Goal: Task Accomplishment & Management: Complete application form

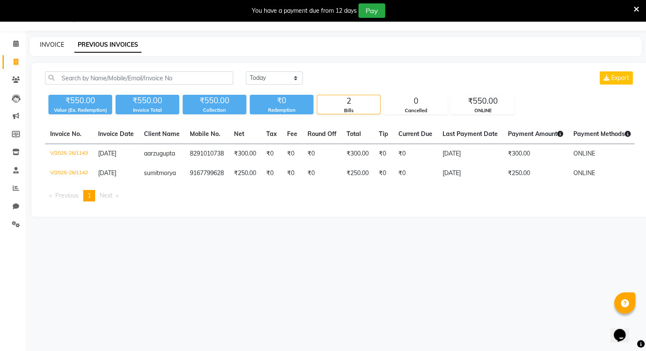
click at [46, 41] on link "INVOICE" at bounding box center [52, 45] width 24 height 8
select select "8444"
select select "service"
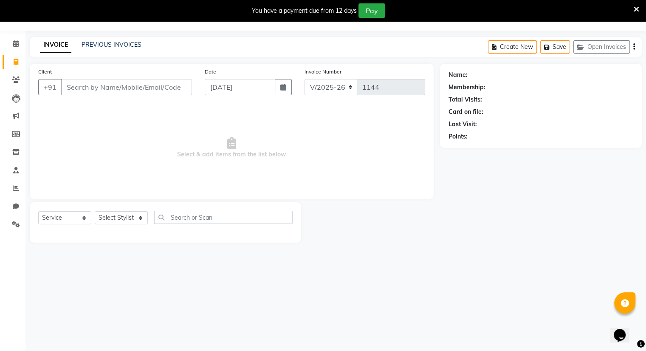
click at [92, 90] on input "Client" at bounding box center [126, 87] width 131 height 16
click at [68, 88] on input "Client" at bounding box center [126, 87] width 131 height 16
click at [99, 93] on input "Client" at bounding box center [126, 87] width 131 height 16
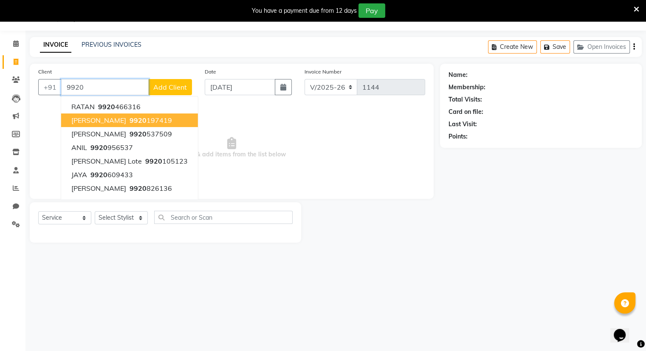
click at [108, 119] on span "[PERSON_NAME]" at bounding box center [98, 120] width 55 height 8
type input "9920197419"
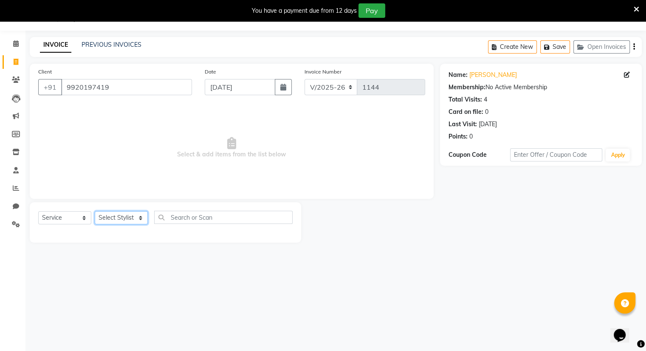
click at [119, 222] on select "Select Stylist Amrapali Bhumi OM [PERSON_NAME] [PERSON_NAME]" at bounding box center [121, 217] width 53 height 13
select select "83357"
click at [95, 212] on select "Select Stylist Amrapali Bhumi OM [PERSON_NAME] [PERSON_NAME]" at bounding box center [121, 217] width 53 height 13
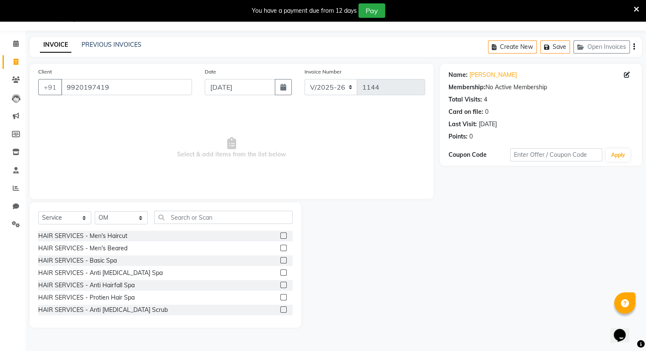
click at [280, 238] on label at bounding box center [283, 235] width 6 height 6
click at [280, 238] on input "checkbox" at bounding box center [283, 236] width 6 height 6
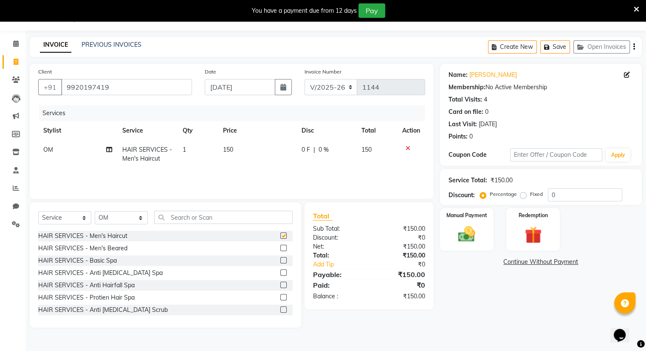
checkbox input "false"
click at [408, 147] on icon at bounding box center [408, 148] width 5 height 6
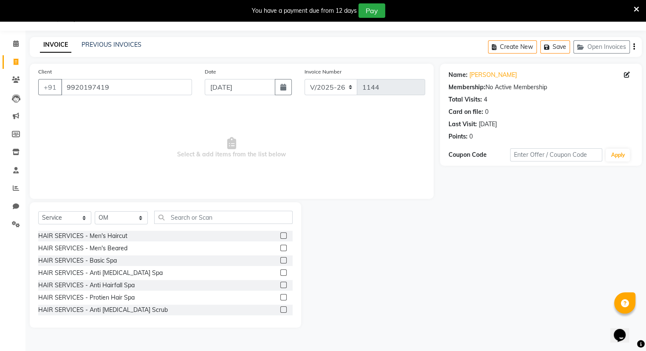
click at [280, 249] on label at bounding box center [283, 248] width 6 height 6
click at [280, 249] on input "checkbox" at bounding box center [283, 249] width 6 height 6
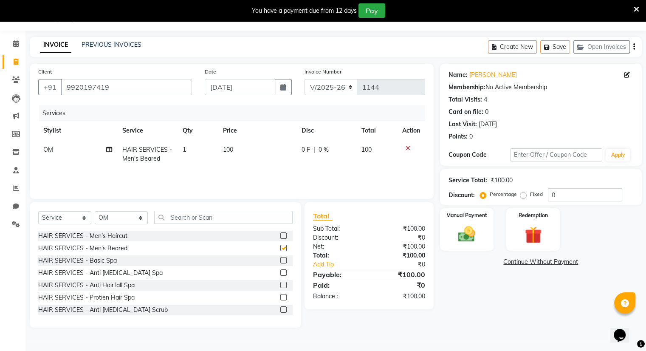
checkbox input "false"
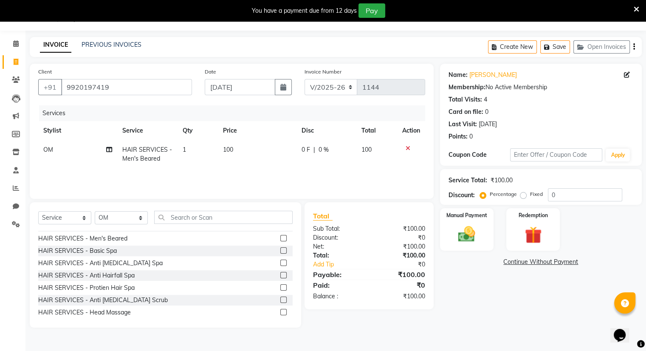
scroll to position [8, 0]
click at [280, 252] on label at bounding box center [283, 252] width 6 height 6
click at [280, 252] on input "checkbox" at bounding box center [283, 252] width 6 height 6
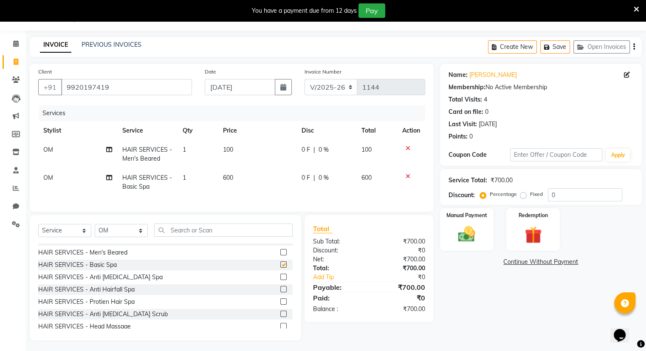
checkbox input "false"
click at [47, 179] on span "OM" at bounding box center [48, 178] width 10 height 8
select select "83357"
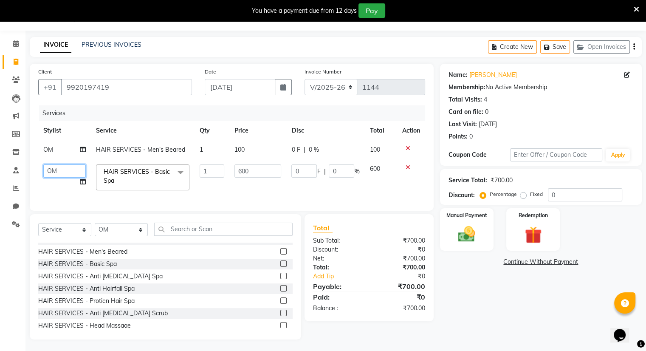
click at [59, 171] on select "[PERSON_NAME] OM [PERSON_NAME] [PERSON_NAME]" at bounding box center [64, 170] width 42 height 13
select select "86894"
click at [254, 173] on input "600" at bounding box center [258, 170] width 47 height 13
type input "6"
type input "500"
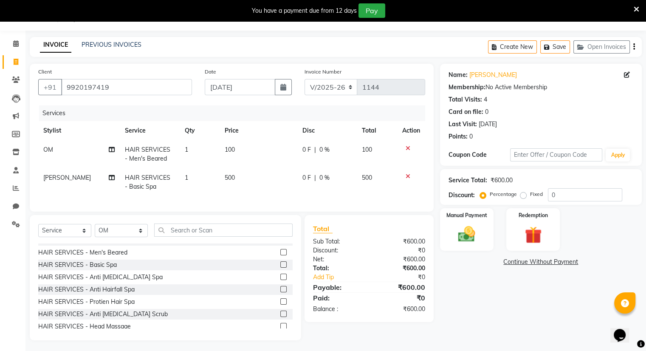
click at [373, 170] on td "500" at bounding box center [377, 182] width 40 height 28
select select "86894"
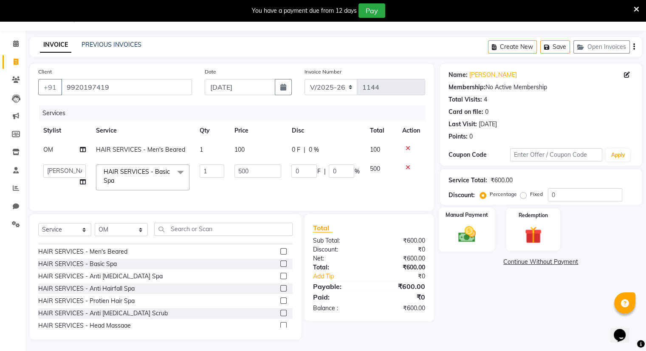
click at [468, 221] on div "Manual Payment" at bounding box center [467, 229] width 56 height 44
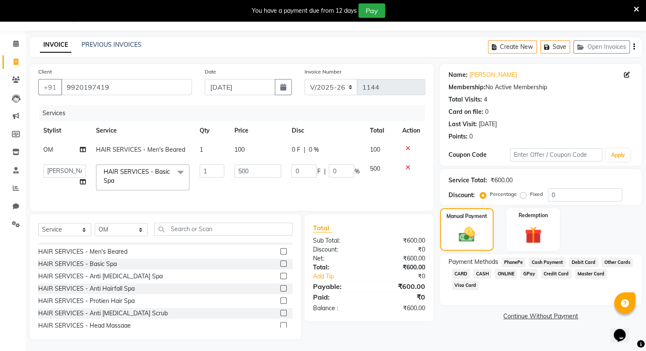
click at [503, 275] on span "ONLINE" at bounding box center [506, 274] width 22 height 10
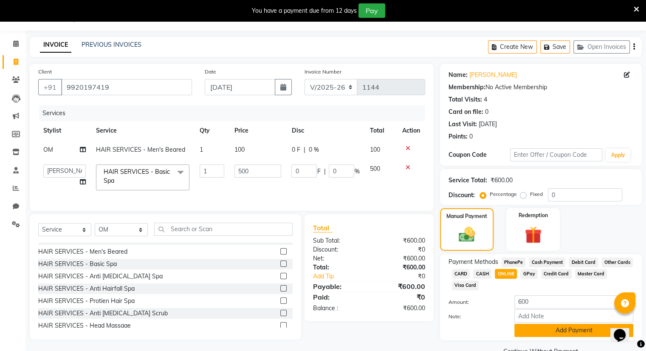
click at [551, 332] on button "Add Payment" at bounding box center [574, 330] width 119 height 13
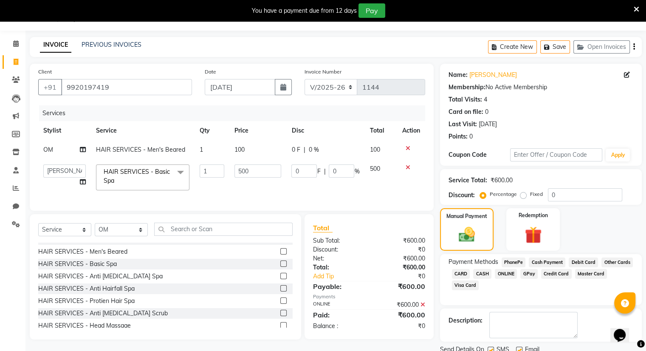
scroll to position [53, 0]
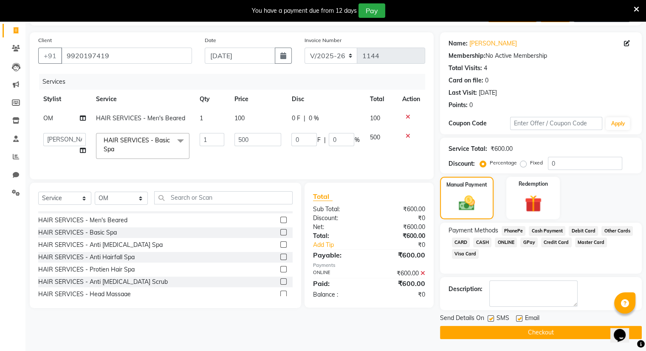
click at [551, 332] on button "Checkout" at bounding box center [541, 332] width 202 height 13
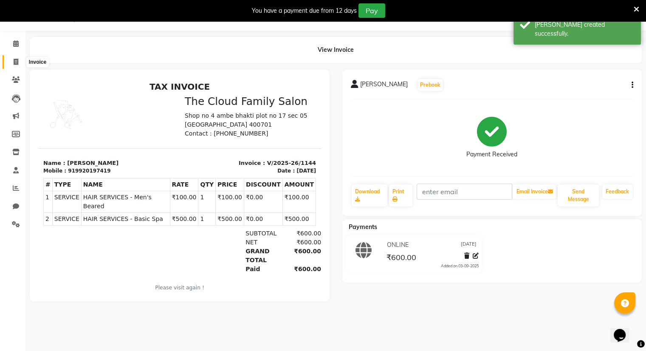
click at [14, 60] on icon at bounding box center [16, 62] width 5 height 6
select select "8444"
select select "service"
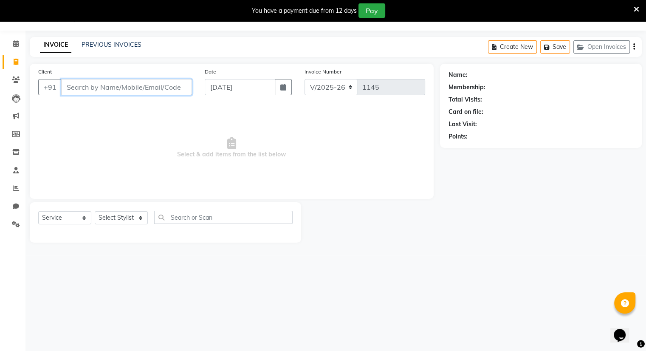
click at [89, 87] on input "Client" at bounding box center [126, 87] width 131 height 16
click at [83, 85] on input "Client" at bounding box center [126, 87] width 131 height 16
type input "8007904709"
click at [168, 85] on span "Add Client" at bounding box center [170, 87] width 34 height 8
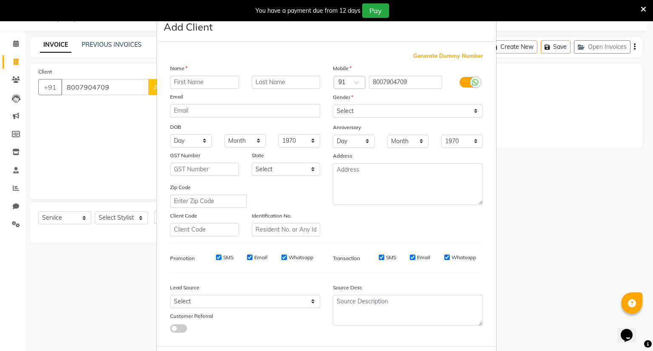
click at [200, 79] on input "text" at bounding box center [204, 82] width 69 height 13
click at [195, 85] on input "text" at bounding box center [204, 82] width 69 height 13
type input "[PERSON_NAME]"
click at [339, 109] on select "Select [DEMOGRAPHIC_DATA] [DEMOGRAPHIC_DATA] Other Prefer Not To Say" at bounding box center [408, 111] width 150 height 13
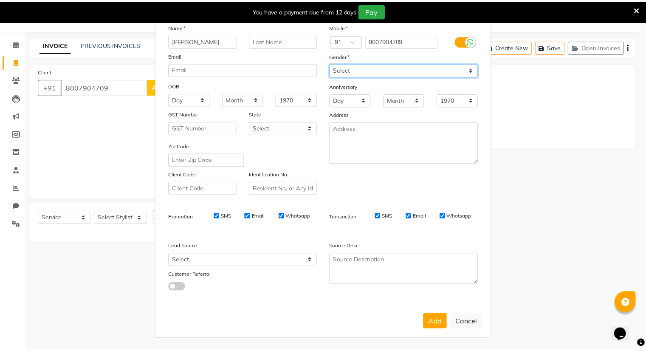
scroll to position [45, 0]
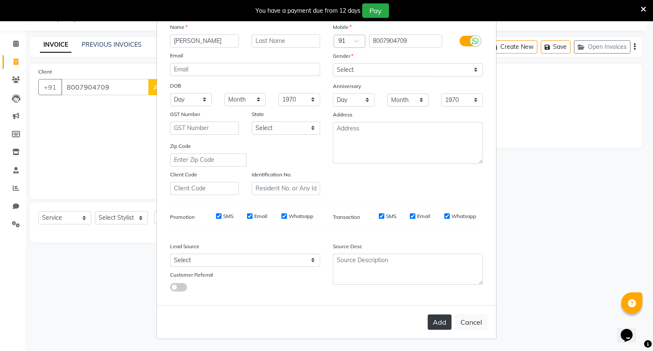
click at [438, 323] on button "Add" at bounding box center [439, 321] width 24 height 15
click at [433, 318] on button "Add" at bounding box center [439, 321] width 24 height 15
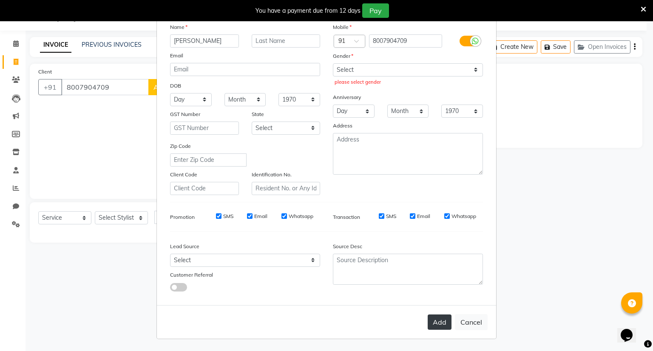
click at [433, 318] on button "Add" at bounding box center [439, 321] width 24 height 15
click at [435, 322] on button "Add" at bounding box center [439, 321] width 24 height 15
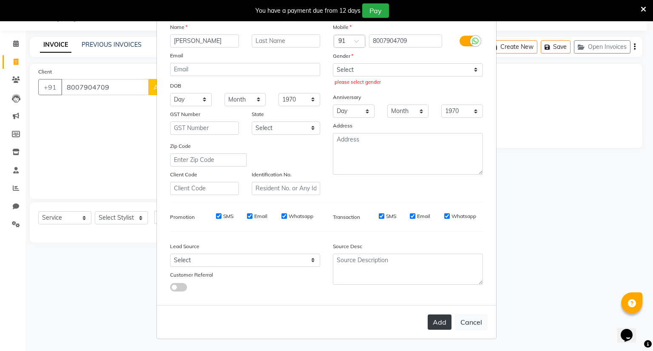
click at [435, 322] on button "Add" at bounding box center [439, 321] width 24 height 15
click at [435, 321] on button "Add" at bounding box center [439, 321] width 24 height 15
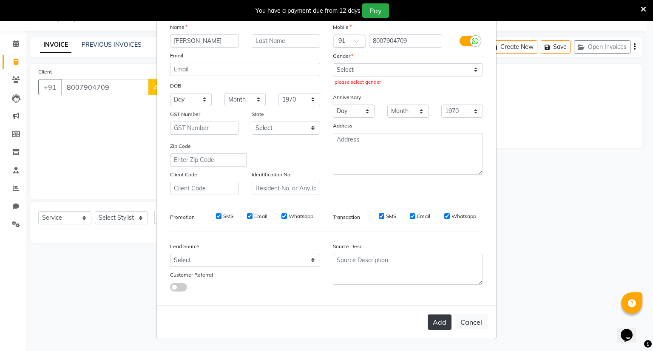
click at [435, 321] on button "Add" at bounding box center [439, 321] width 24 height 15
click at [342, 66] on select "Select [DEMOGRAPHIC_DATA] [DEMOGRAPHIC_DATA] Other Prefer Not To Say" at bounding box center [408, 69] width 150 height 13
select select "[DEMOGRAPHIC_DATA]"
click at [333, 63] on select "Select [DEMOGRAPHIC_DATA] [DEMOGRAPHIC_DATA] Other Prefer Not To Say" at bounding box center [408, 69] width 150 height 13
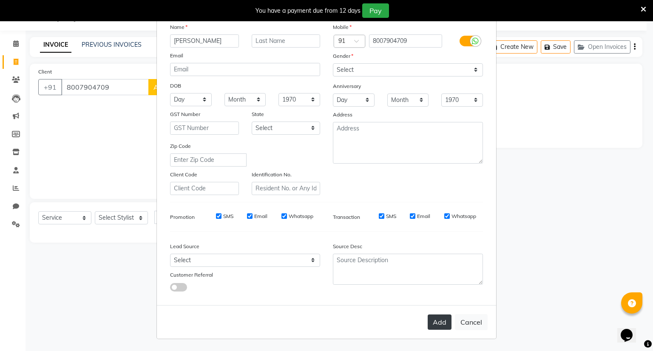
click at [437, 320] on button "Add" at bounding box center [439, 321] width 24 height 15
select select
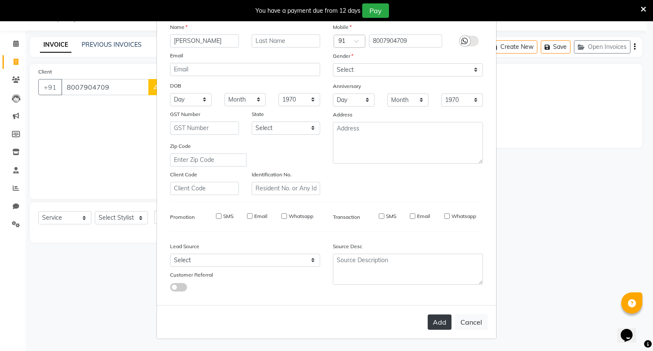
select select
checkbox input "false"
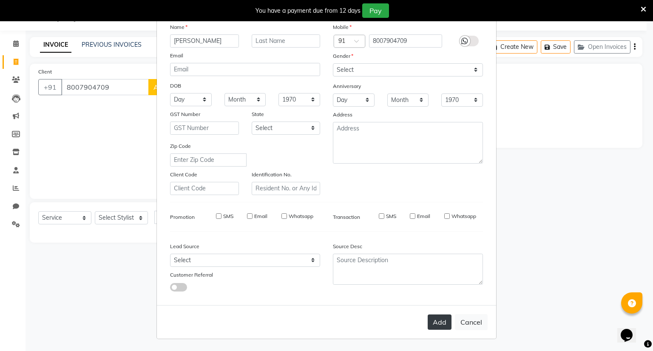
checkbox input "false"
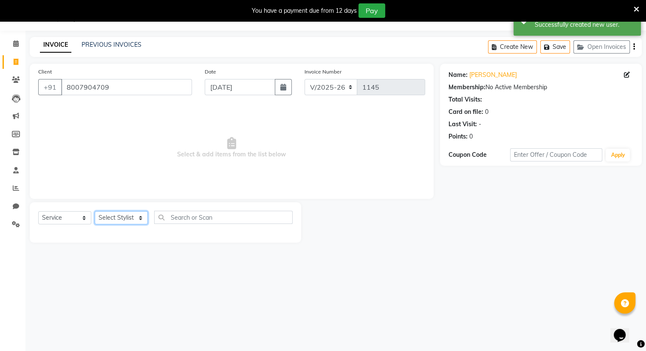
click at [110, 215] on select "Select Stylist Amrapali Bhumi OM [PERSON_NAME] [PERSON_NAME]" at bounding box center [121, 217] width 53 height 13
select select "83284"
click at [95, 212] on select "Select Stylist Amrapali Bhumi OM [PERSON_NAME] [PERSON_NAME]" at bounding box center [121, 217] width 53 height 13
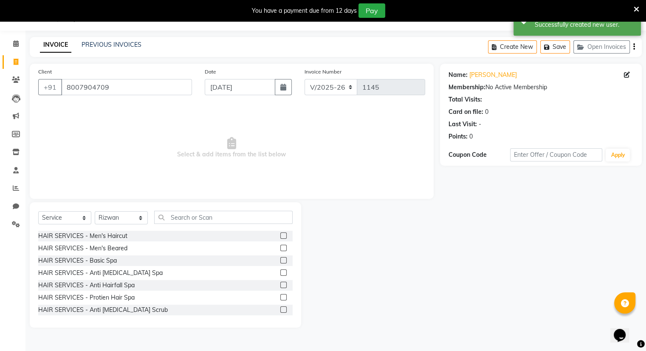
click at [280, 235] on label at bounding box center [283, 235] width 6 height 6
click at [280, 235] on input "checkbox" at bounding box center [283, 236] width 6 height 6
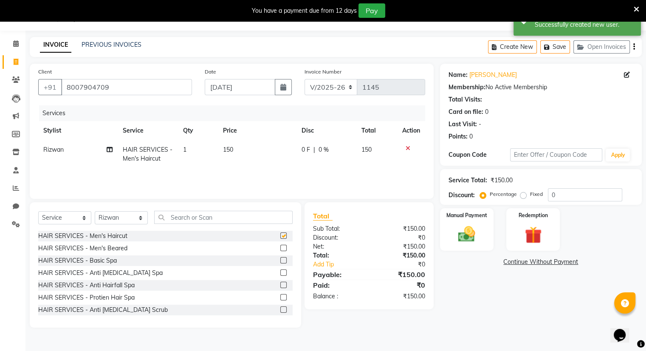
checkbox input "false"
click at [233, 150] on span "150" at bounding box center [228, 150] width 10 height 8
select select "83284"
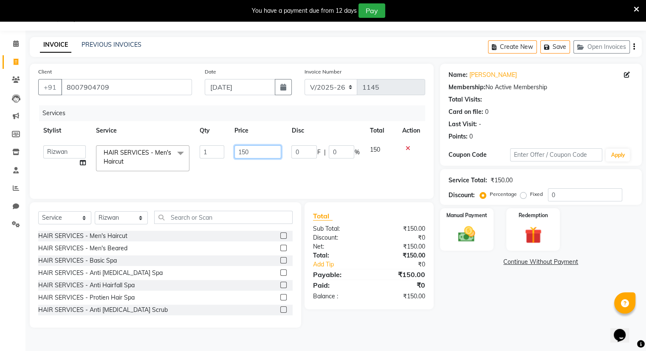
click at [256, 149] on input "150" at bounding box center [258, 151] width 47 height 13
type input "1"
type input "300"
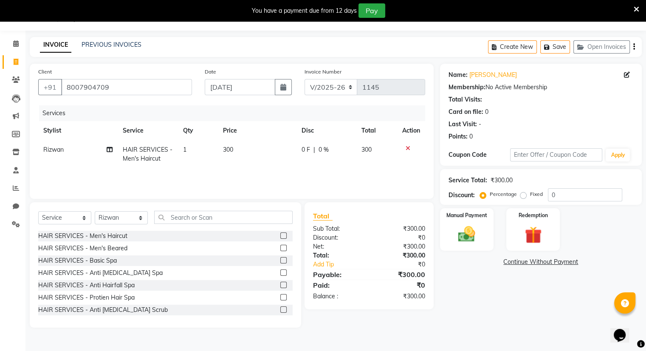
click at [374, 150] on td "300" at bounding box center [376, 154] width 41 height 28
select select "83284"
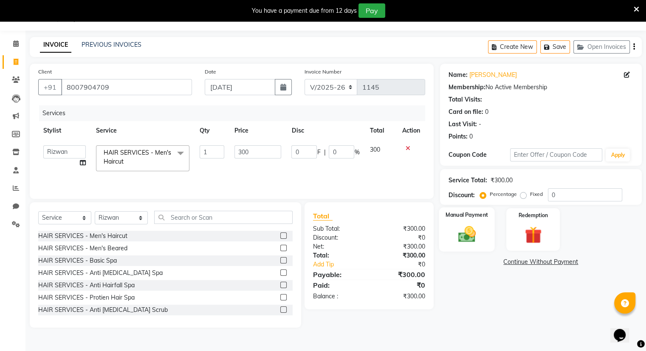
click at [452, 218] on label "Manual Payment" at bounding box center [467, 215] width 42 height 8
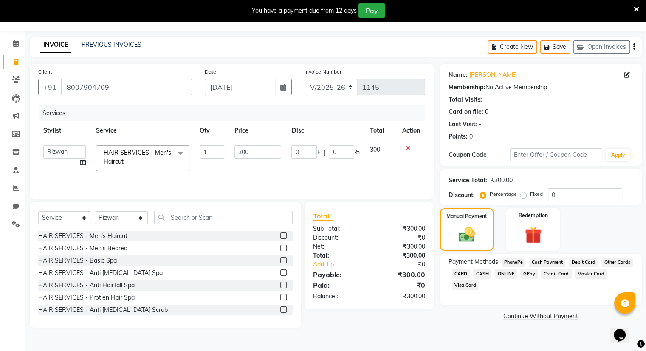
click at [508, 277] on span "ONLINE" at bounding box center [506, 274] width 22 height 10
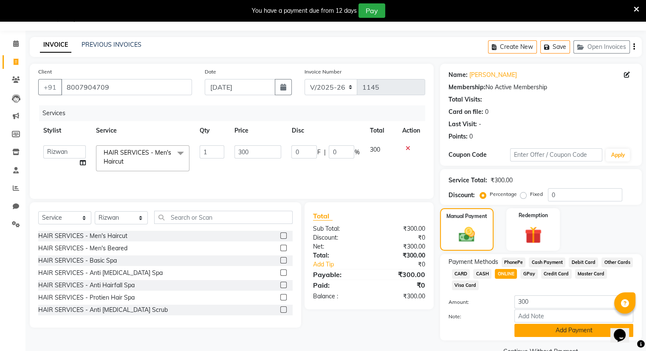
click at [569, 328] on button "Add Payment" at bounding box center [574, 330] width 119 height 13
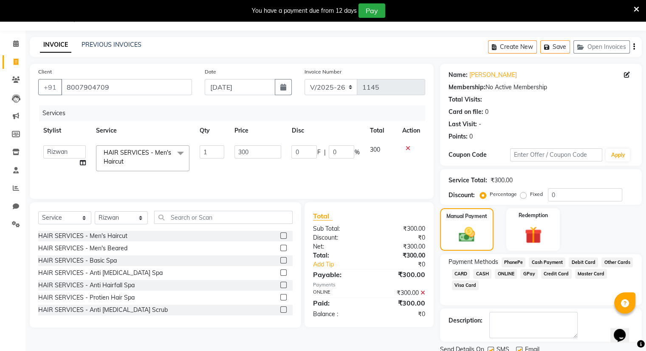
scroll to position [53, 0]
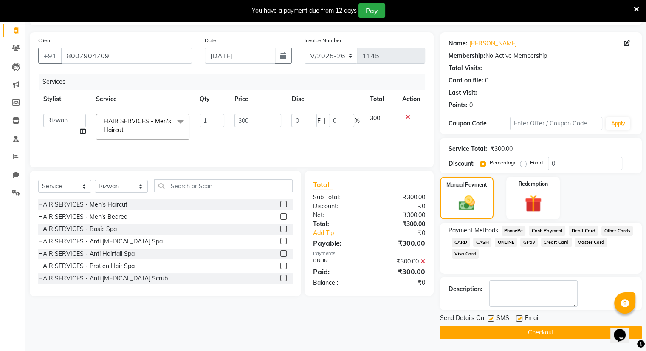
click at [569, 328] on button "Checkout" at bounding box center [541, 332] width 202 height 13
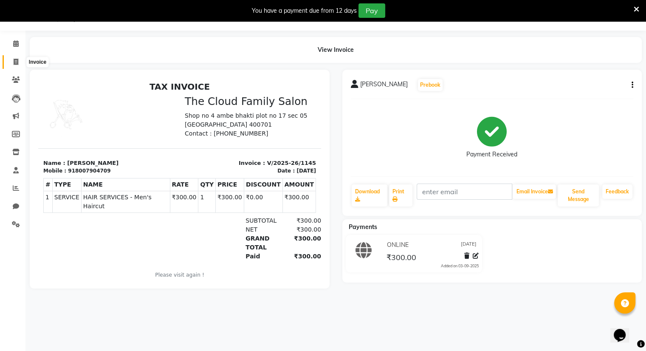
click at [15, 58] on span at bounding box center [15, 62] width 15 height 10
select select "8444"
select select "service"
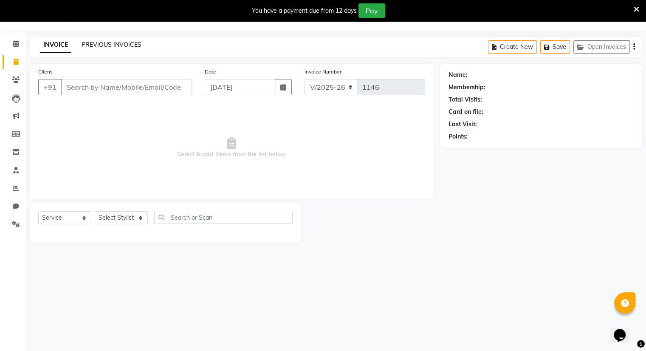
click at [100, 42] on link "PREVIOUS INVOICES" at bounding box center [112, 45] width 60 height 8
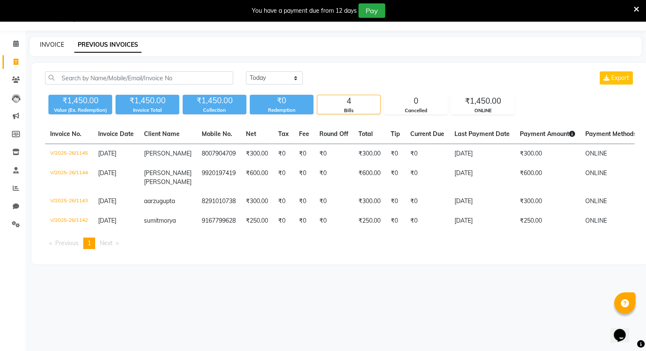
click at [53, 45] on link "INVOICE" at bounding box center [52, 45] width 24 height 8
select select "8444"
select select "service"
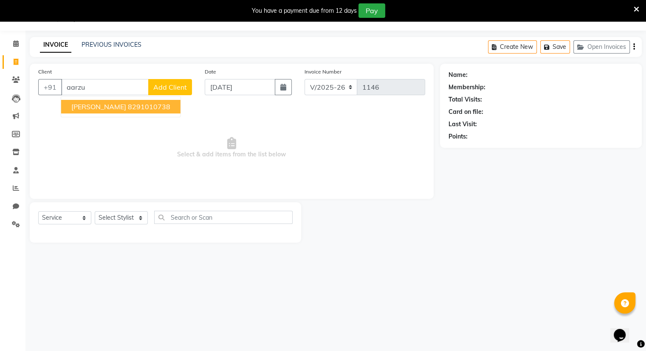
click at [131, 105] on ngb-highlight "8291010738" at bounding box center [149, 106] width 42 height 8
type input "8291010738"
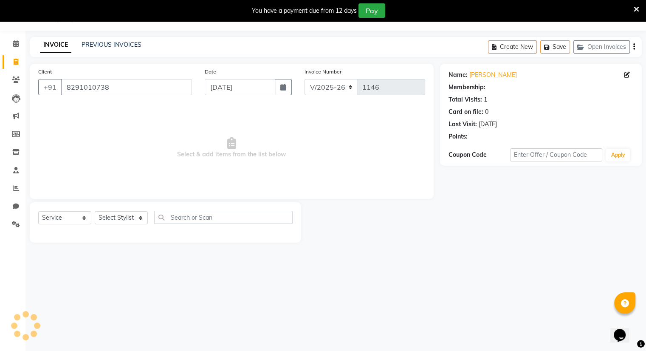
select select "1: Object"
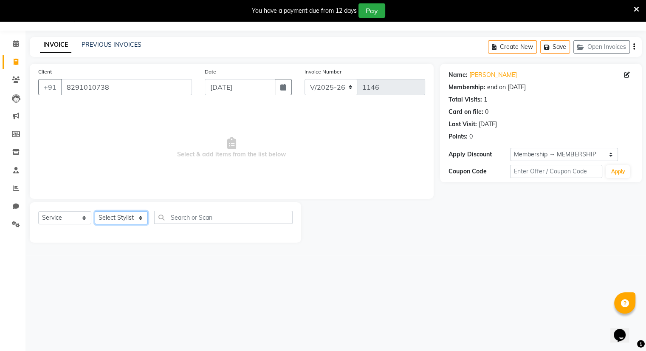
click at [132, 221] on select "Select Stylist Amrapali Bhumi OM [PERSON_NAME] [PERSON_NAME]" at bounding box center [121, 217] width 53 height 13
select select "83285"
click at [95, 212] on select "Select Stylist Amrapali Bhumi OM [PERSON_NAME] [PERSON_NAME]" at bounding box center [121, 217] width 53 height 13
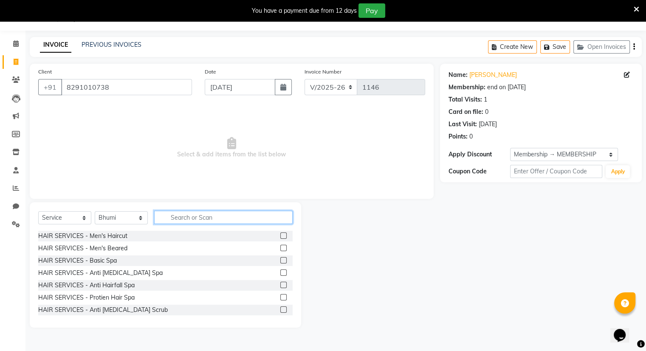
click at [261, 221] on input "text" at bounding box center [223, 217] width 139 height 13
type input "b"
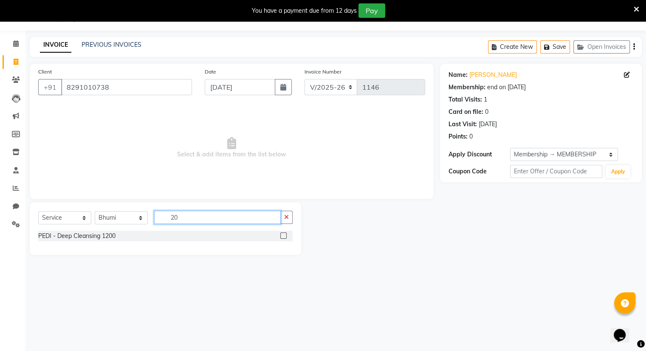
type input "2"
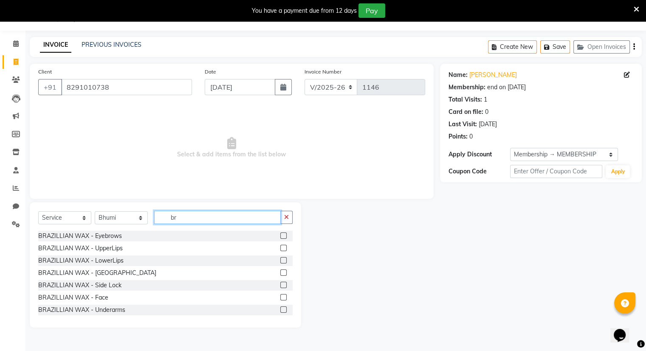
type input "b"
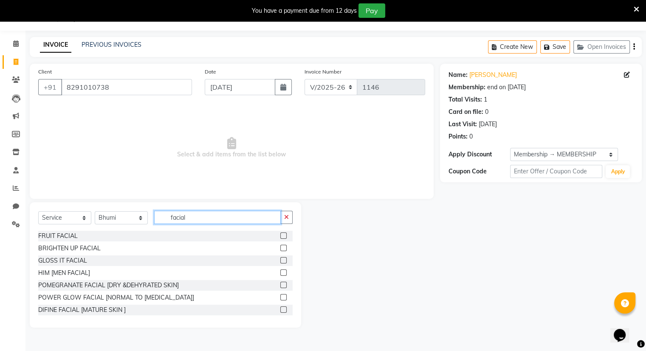
type input "facial"
click at [280, 248] on label at bounding box center [283, 248] width 6 height 6
click at [280, 248] on input "checkbox" at bounding box center [283, 249] width 6 height 6
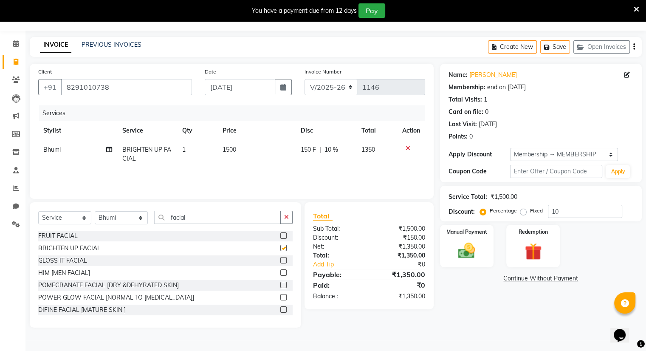
checkbox input "false"
click at [238, 150] on td "1500" at bounding box center [257, 154] width 79 height 28
select select "83285"
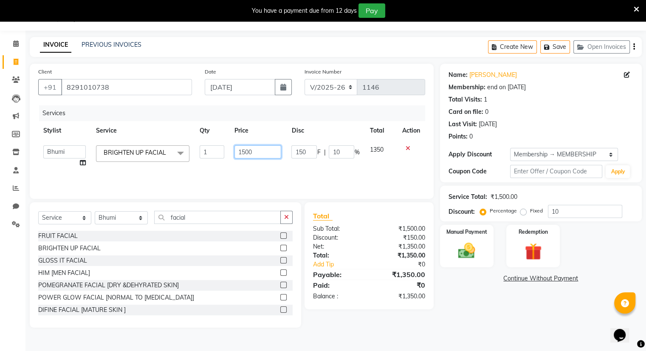
click at [238, 150] on input "1500" at bounding box center [258, 151] width 47 height 13
type input "2000"
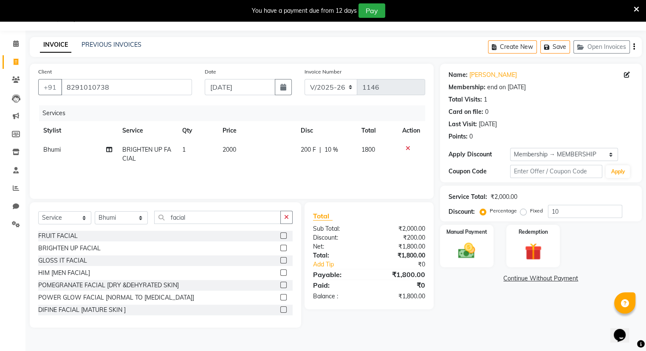
click at [309, 162] on td "200 F | 10 %" at bounding box center [326, 154] width 61 height 28
select select "83285"
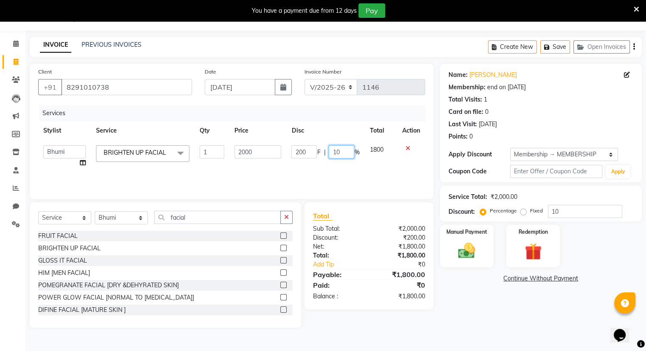
click at [345, 155] on input "10" at bounding box center [341, 151] width 25 height 13
type input "1"
click at [337, 182] on div "Services Stylist Service Qty Price Disc Total Action Amrapali Bhumi OM [PERSON_…" at bounding box center [231, 147] width 387 height 85
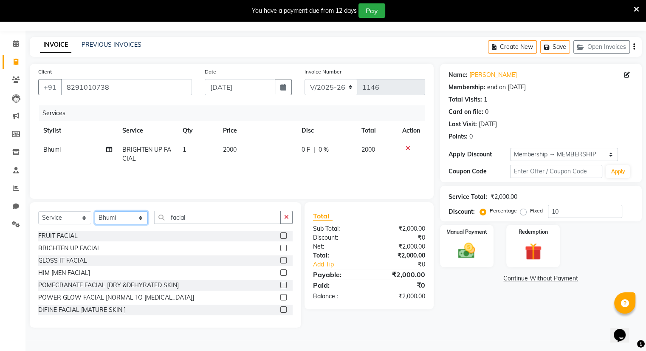
drag, startPoint x: 129, startPoint y: 218, endPoint x: 202, endPoint y: 216, distance: 73.1
click at [202, 216] on div "Select Service Product Membership Package Voucher Prepaid Gift Card Select Styl…" at bounding box center [165, 221] width 255 height 20
click at [202, 216] on input "facial" at bounding box center [217, 217] width 127 height 13
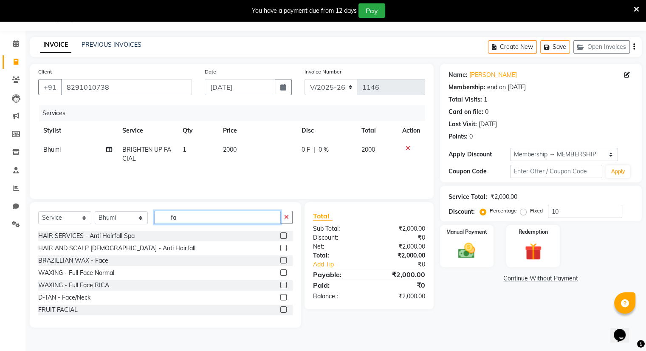
type input "f"
type input "back"
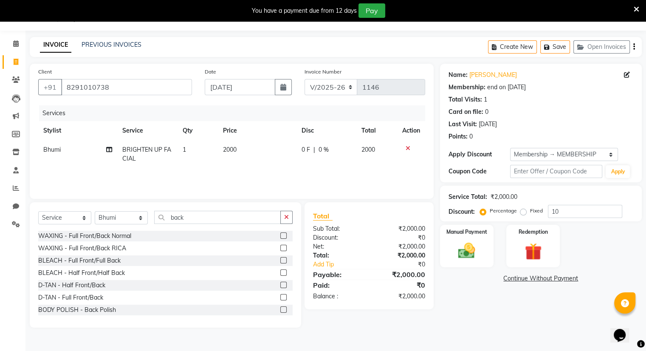
click at [280, 310] on label at bounding box center [283, 309] width 6 height 6
click at [280, 310] on input "checkbox" at bounding box center [283, 310] width 6 height 6
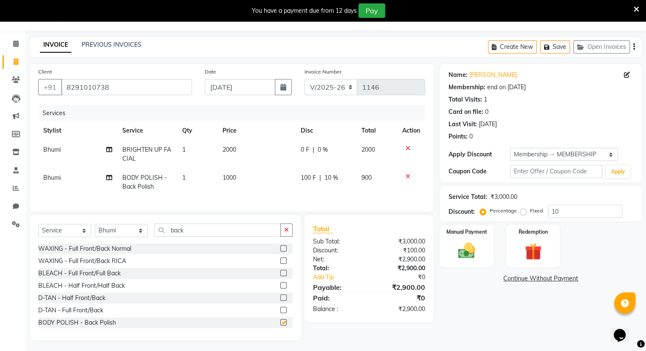
checkbox input "false"
click at [232, 237] on input "back" at bounding box center [217, 229] width 127 height 13
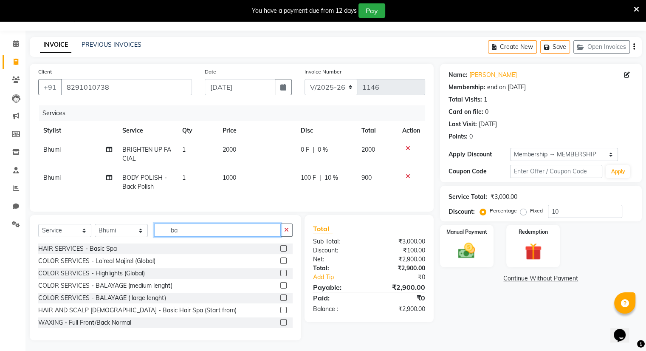
type input "b"
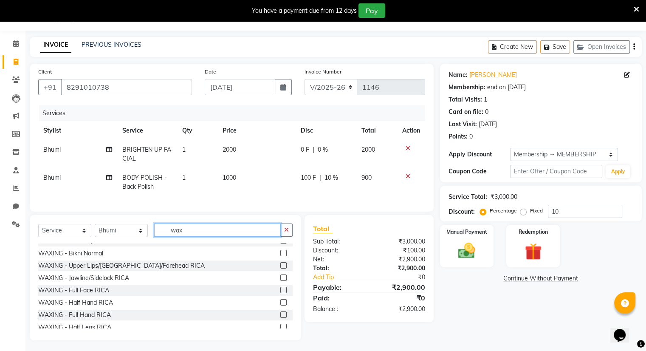
scroll to position [232, 0]
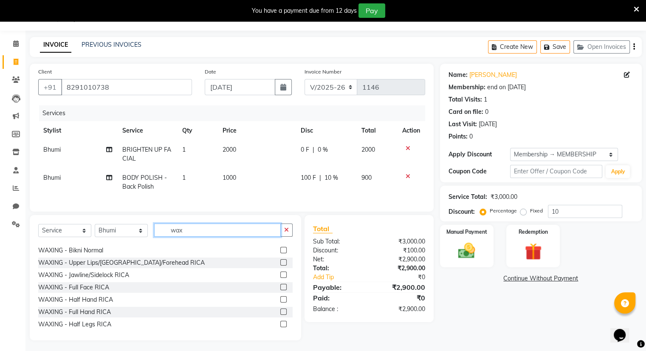
type input "wax"
click at [280, 315] on label at bounding box center [283, 311] width 6 height 6
click at [280, 315] on input "checkbox" at bounding box center [283, 312] width 6 height 6
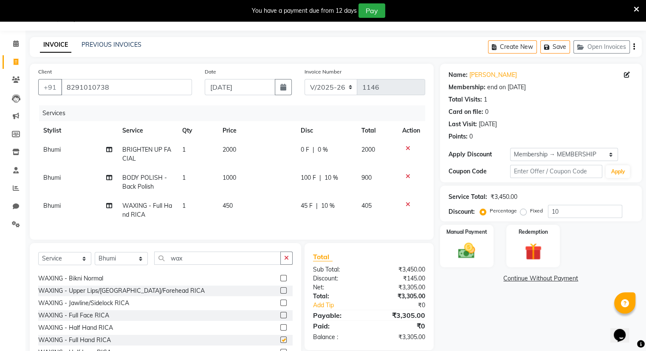
checkbox input "false"
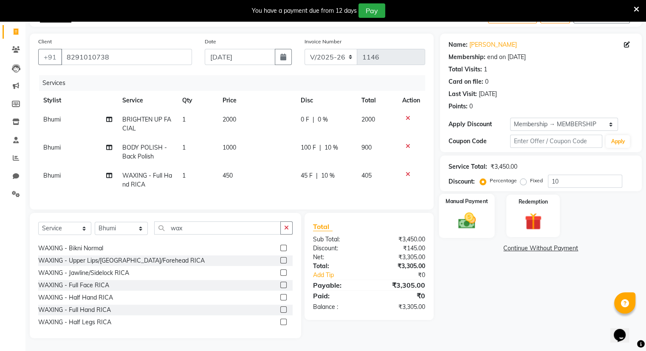
click at [475, 211] on img at bounding box center [466, 221] width 28 height 20
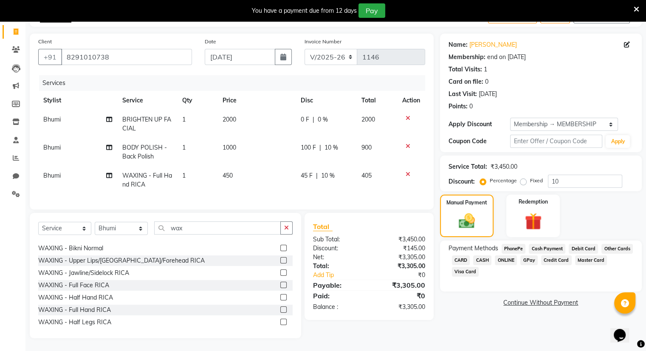
click at [505, 255] on span "ONLINE" at bounding box center [506, 260] width 22 height 10
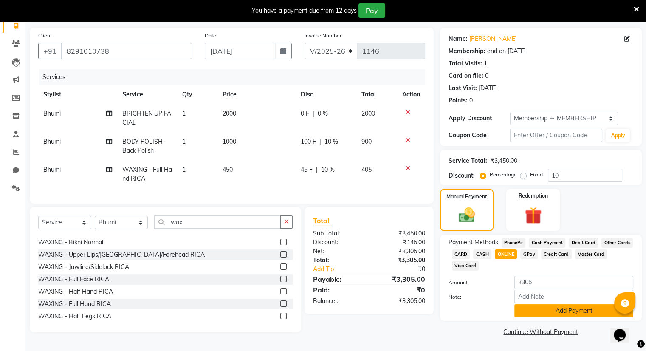
click at [558, 308] on button "Add Payment" at bounding box center [574, 310] width 119 height 13
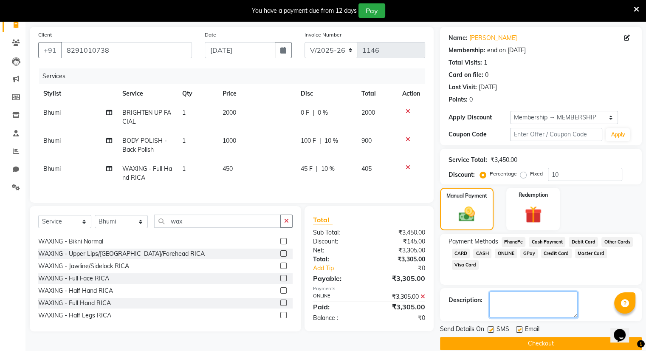
click at [558, 308] on textarea at bounding box center [533, 304] width 88 height 26
click at [548, 341] on button "Checkout" at bounding box center [541, 343] width 202 height 13
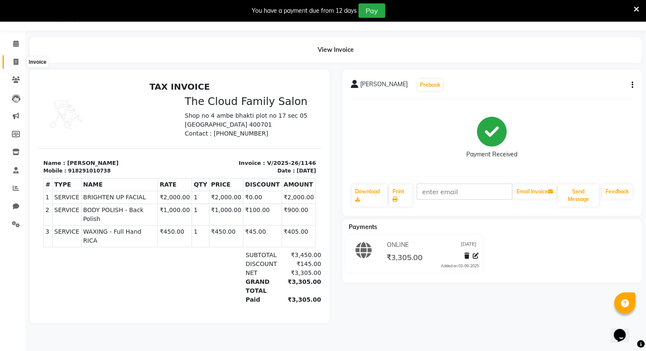
click at [16, 62] on icon at bounding box center [16, 62] width 5 height 6
select select "8444"
select select "service"
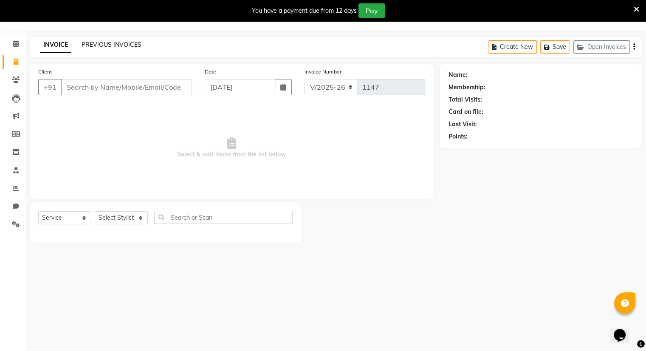
click at [93, 48] on link "PREVIOUS INVOICES" at bounding box center [112, 45] width 60 height 8
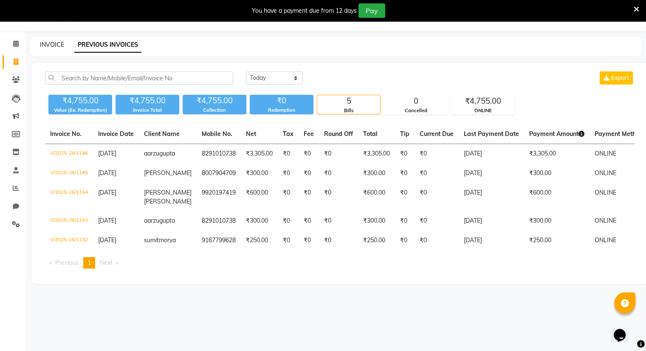
click at [47, 45] on link "INVOICE" at bounding box center [52, 45] width 24 height 8
select select "8444"
select select "service"
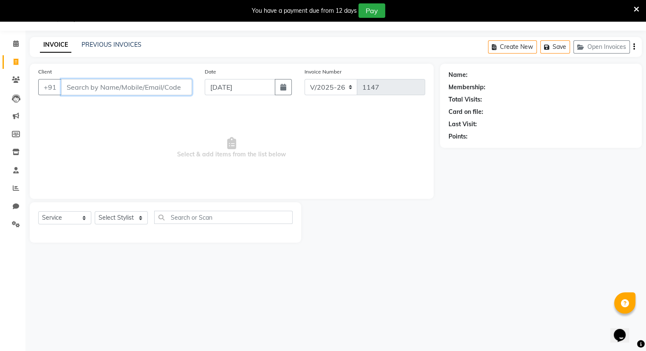
click at [116, 89] on input "Client" at bounding box center [126, 87] width 131 height 16
type input "9930244007"
click at [162, 90] on span "Add Client" at bounding box center [170, 87] width 34 height 8
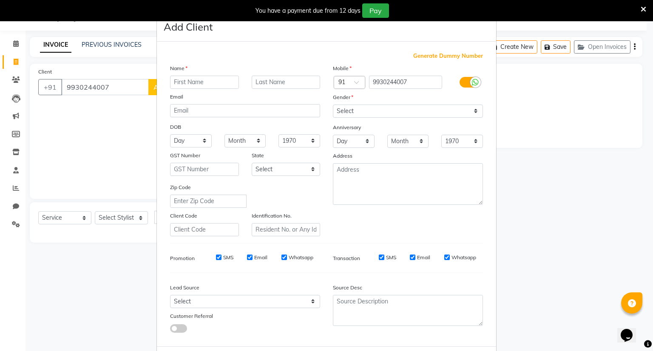
type input "a"
type input "SUNNY"
type input "AHUJA"
click at [369, 113] on select "Select [DEMOGRAPHIC_DATA] [DEMOGRAPHIC_DATA] Other Prefer Not To Say" at bounding box center [408, 111] width 150 height 13
select select "[DEMOGRAPHIC_DATA]"
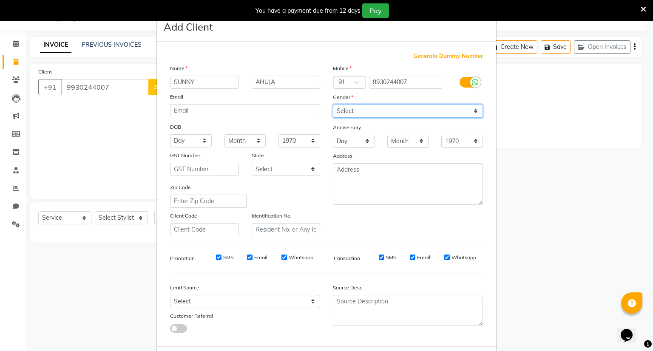
click at [333, 105] on select "Select [DEMOGRAPHIC_DATA] [DEMOGRAPHIC_DATA] Other Prefer Not To Say" at bounding box center [408, 111] width 150 height 13
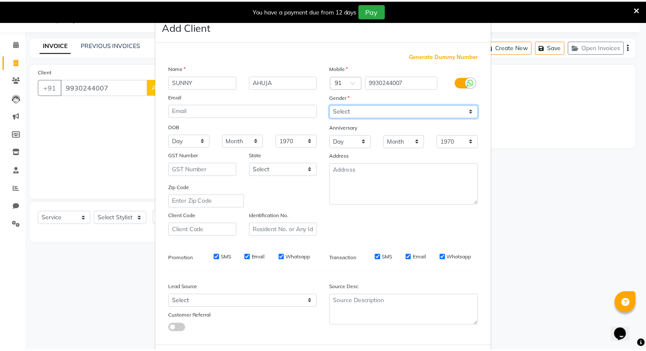
scroll to position [45, 0]
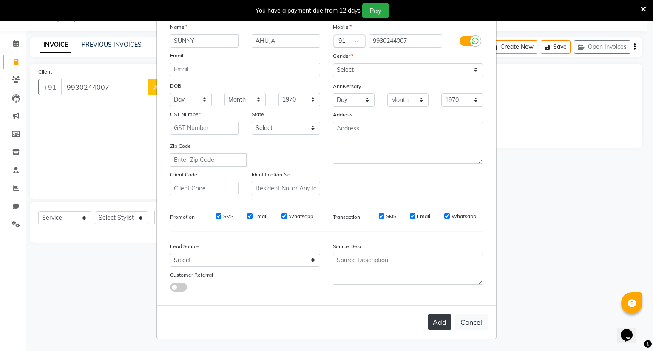
click at [440, 322] on button "Add" at bounding box center [439, 321] width 24 height 15
select select
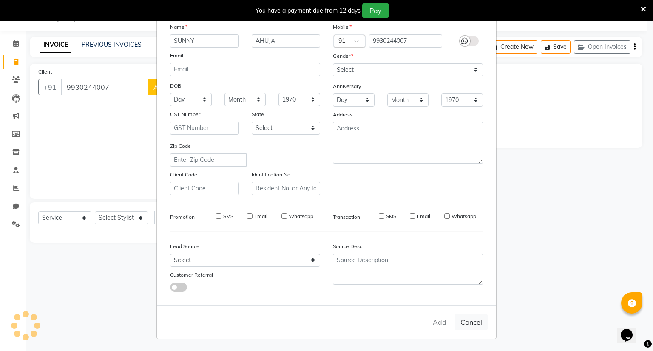
select select
checkbox input "false"
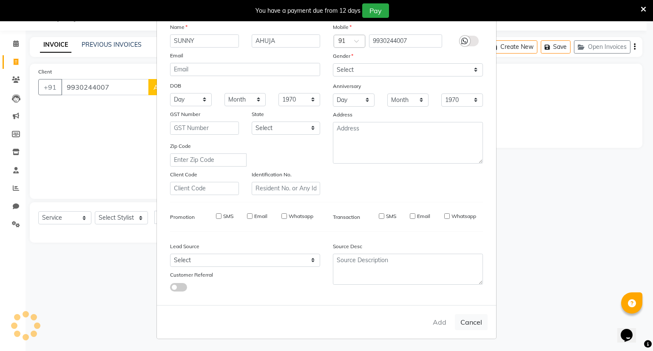
checkbox input "false"
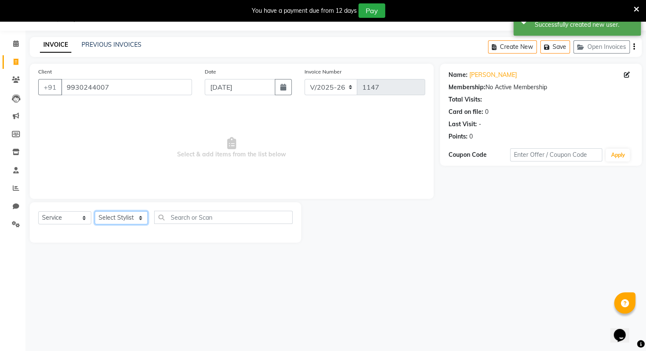
click at [119, 216] on select "Select Stylist Amrapali Bhumi OM [PERSON_NAME] [PERSON_NAME]" at bounding box center [121, 217] width 53 height 13
select select "83284"
click at [95, 212] on select "Select Stylist Amrapali Bhumi OM [PERSON_NAME] [PERSON_NAME]" at bounding box center [121, 217] width 53 height 13
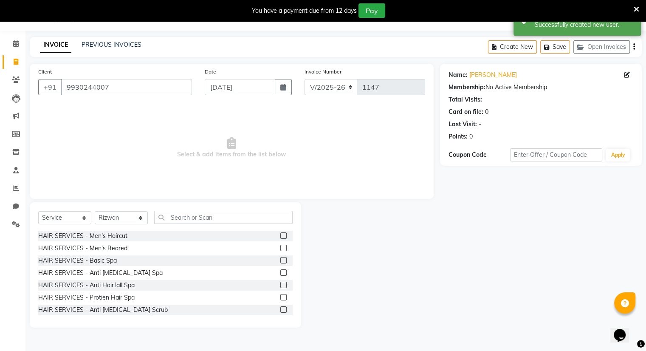
click at [280, 235] on label at bounding box center [283, 235] width 6 height 6
click at [280, 235] on input "checkbox" at bounding box center [283, 236] width 6 height 6
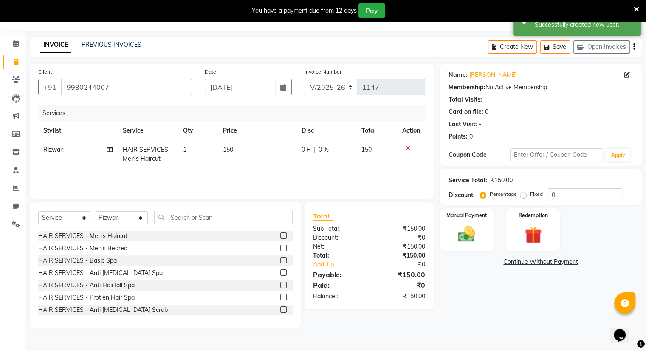
click at [280, 235] on label at bounding box center [283, 235] width 6 height 6
click at [280, 235] on input "checkbox" at bounding box center [283, 236] width 6 height 6
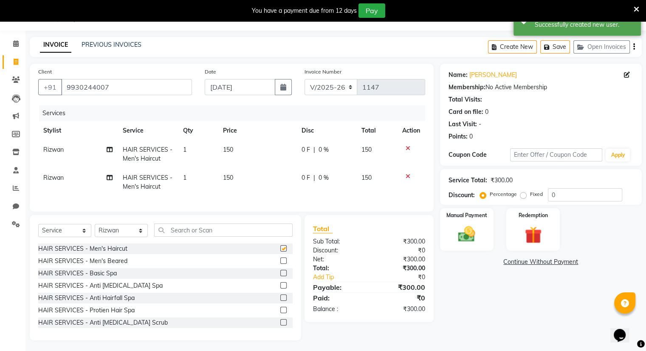
checkbox input "false"
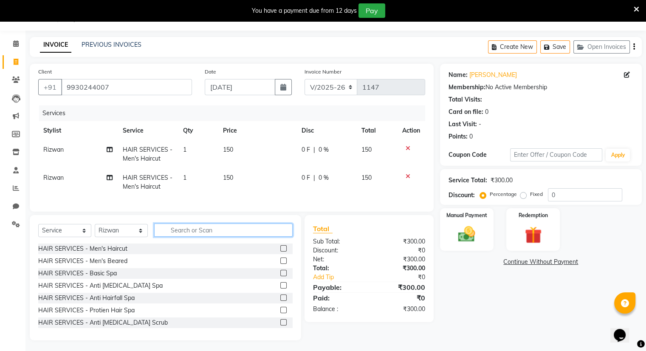
click at [265, 235] on input "text" at bounding box center [223, 229] width 139 height 13
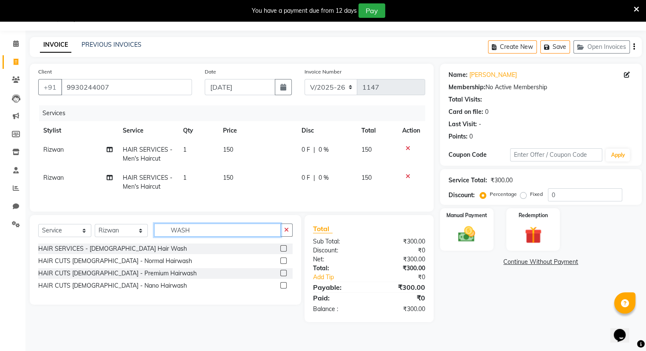
type input "WASH"
click at [284, 252] on label at bounding box center [283, 248] width 6 height 6
click at [284, 252] on input "checkbox" at bounding box center [283, 249] width 6 height 6
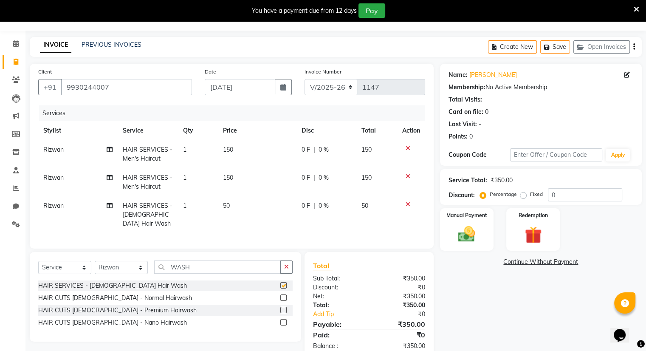
checkbox input "false"
click at [234, 206] on td "50" at bounding box center [257, 214] width 79 height 37
select select "83284"
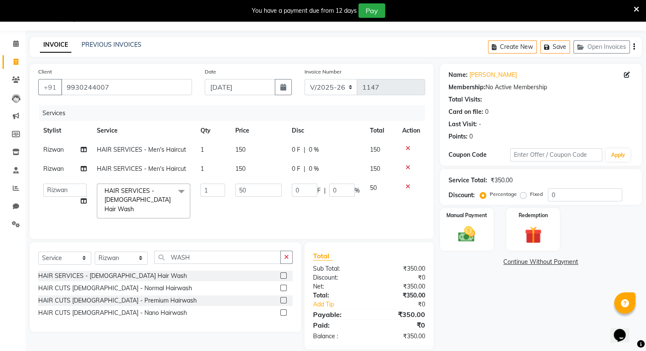
click at [234, 206] on td "50" at bounding box center [258, 200] width 57 height 45
click at [274, 194] on input "50" at bounding box center [258, 190] width 46 height 13
type input "5"
type input "100"
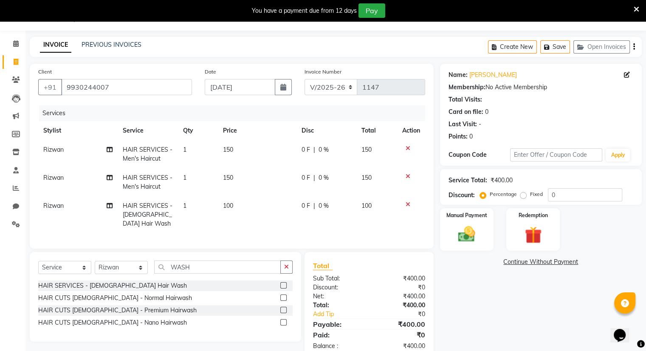
click at [275, 201] on td "100" at bounding box center [257, 214] width 79 height 37
select select "83284"
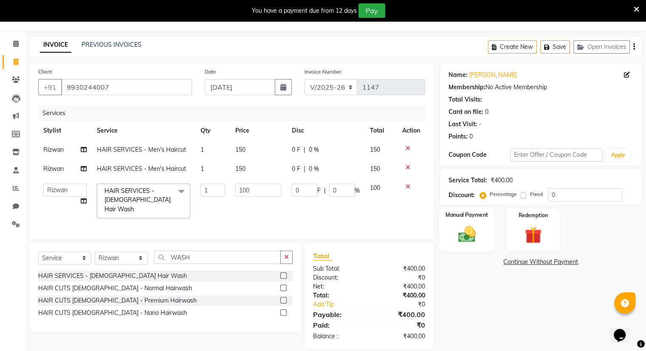
click at [484, 233] on div "Manual Payment" at bounding box center [467, 229] width 56 height 44
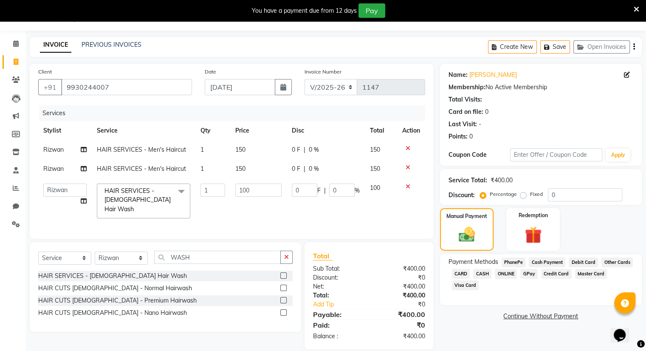
click at [502, 271] on span "ONLINE" at bounding box center [506, 274] width 22 height 10
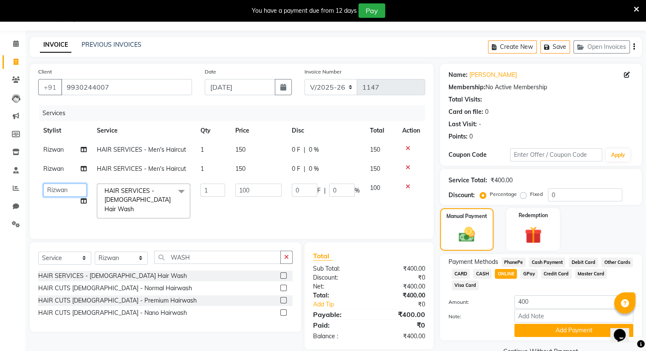
click at [52, 193] on select "[PERSON_NAME] OM [PERSON_NAME] [PERSON_NAME]" at bounding box center [64, 190] width 43 height 13
select select "86894"
click at [524, 333] on button "Add Payment" at bounding box center [574, 330] width 119 height 13
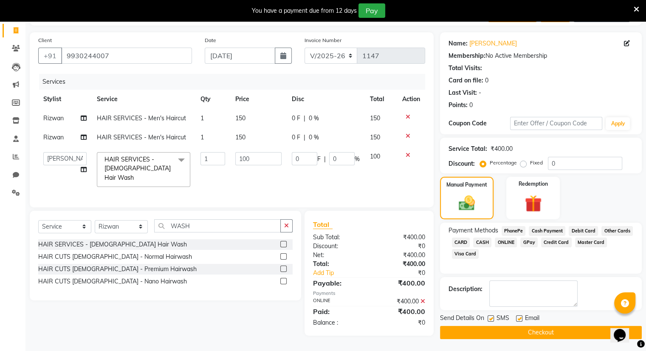
scroll to position [53, 0]
click at [525, 336] on button "Checkout" at bounding box center [541, 332] width 202 height 13
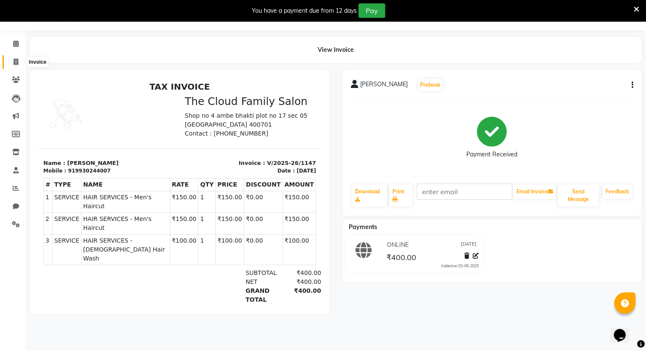
click at [14, 59] on icon at bounding box center [16, 62] width 5 height 6
select select "service"
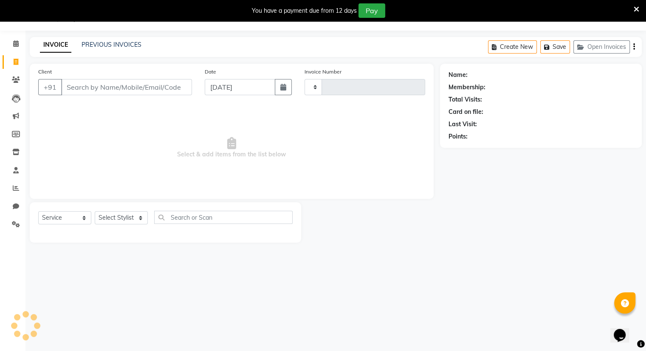
type input "1148"
select select "8444"
click at [100, 45] on link "PREVIOUS INVOICES" at bounding box center [112, 45] width 60 height 8
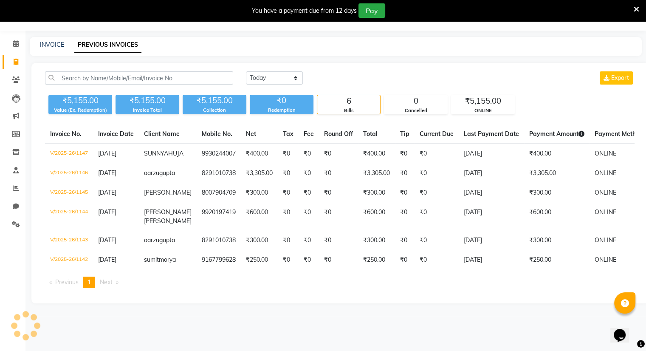
click at [100, 45] on link "PREVIOUS INVOICES" at bounding box center [107, 44] width 67 height 15
click at [47, 45] on link "INVOICE" at bounding box center [52, 45] width 24 height 8
select select "8444"
select select "service"
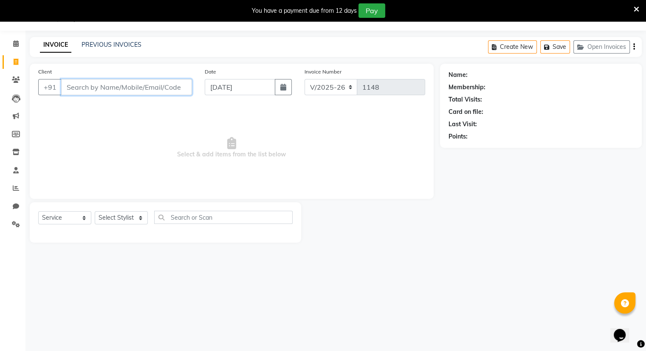
click at [98, 88] on input "Client" at bounding box center [126, 87] width 131 height 16
click at [96, 87] on input "Client" at bounding box center [126, 87] width 131 height 16
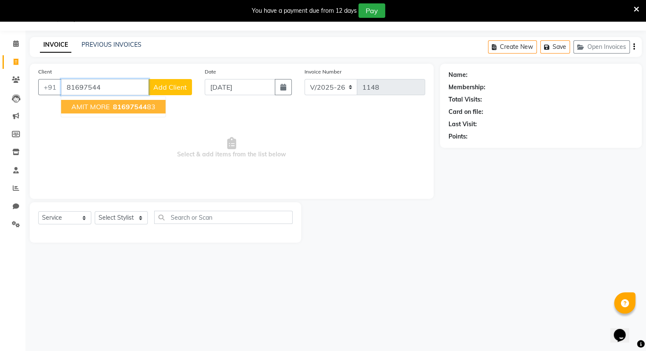
click at [102, 108] on span "AMIT MORE" at bounding box center [90, 106] width 38 height 8
type input "8169754483"
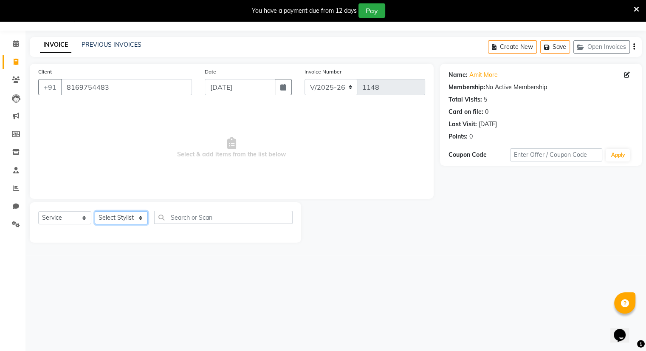
click at [118, 216] on select "Select Stylist Amrapali Bhumi OM [PERSON_NAME] [PERSON_NAME]" at bounding box center [121, 217] width 53 height 13
select select "86894"
click at [95, 212] on select "Select Stylist Amrapali Bhumi OM [PERSON_NAME] [PERSON_NAME]" at bounding box center [121, 217] width 53 height 13
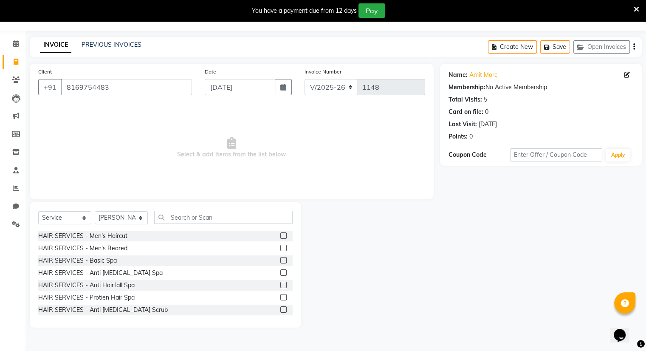
click at [280, 252] on div at bounding box center [283, 249] width 6 height 9
click at [280, 248] on label at bounding box center [283, 248] width 6 height 6
click at [280, 248] on input "checkbox" at bounding box center [283, 249] width 6 height 6
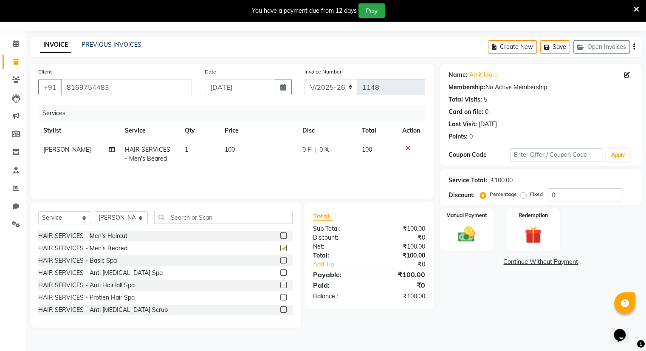
checkbox input "false"
click at [471, 219] on div "Manual Payment" at bounding box center [467, 229] width 56 height 44
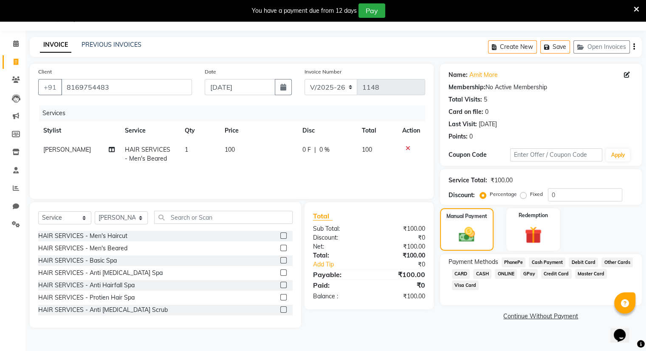
click at [505, 277] on span "ONLINE" at bounding box center [506, 274] width 22 height 10
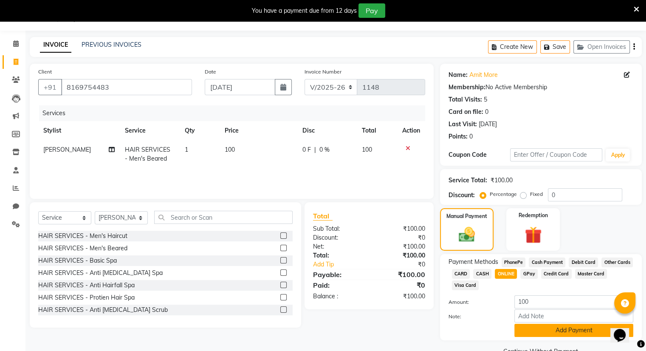
click at [529, 333] on button "Add Payment" at bounding box center [574, 330] width 119 height 13
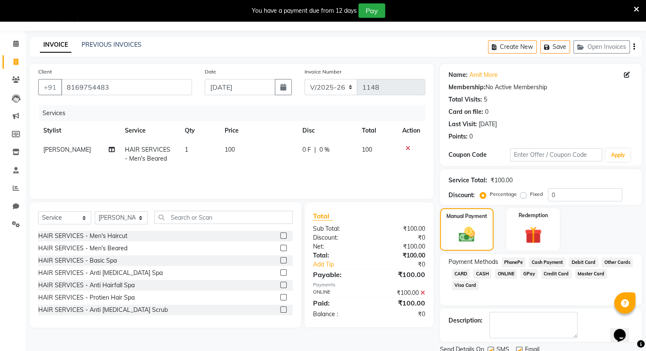
scroll to position [53, 0]
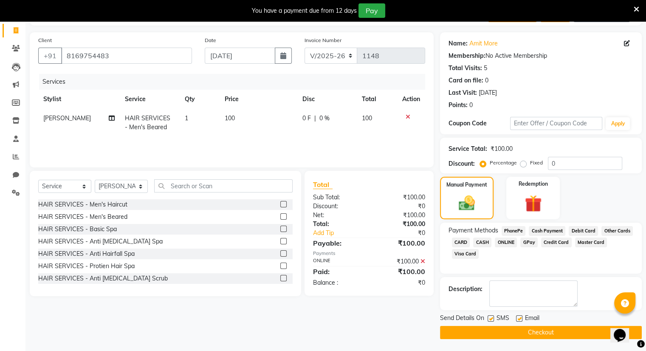
click at [529, 333] on button "Checkout" at bounding box center [541, 332] width 202 height 13
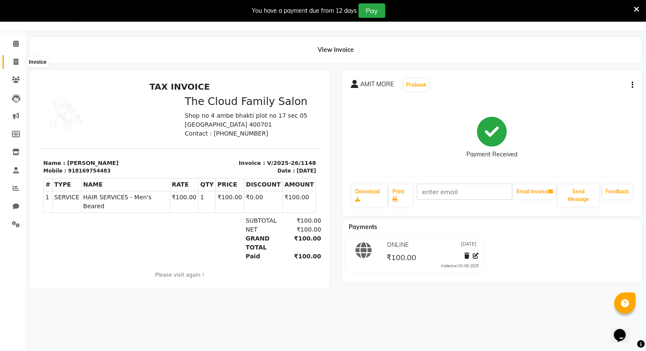
click at [16, 62] on icon at bounding box center [16, 62] width 5 height 6
select select "service"
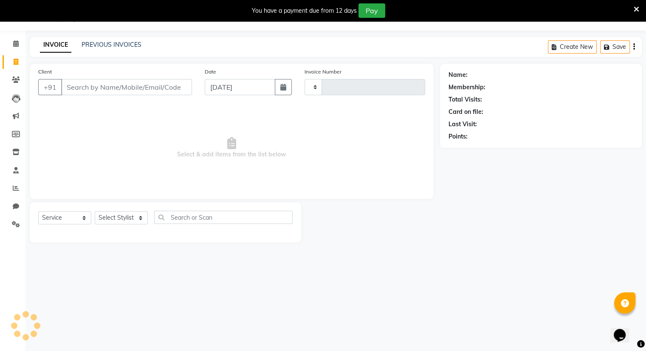
type input "1149"
select select "8444"
click at [105, 86] on input "Client" at bounding box center [126, 87] width 131 height 16
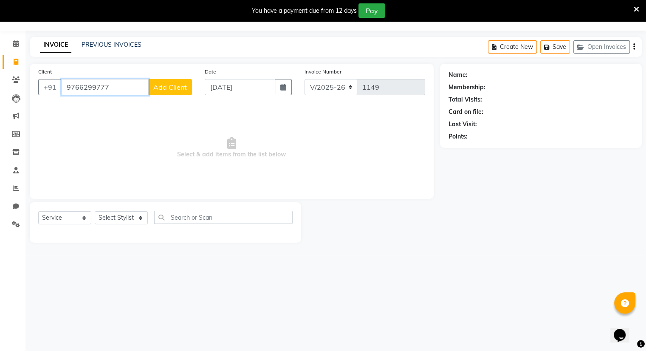
type input "9766299777"
click at [164, 92] on button "Add Client" at bounding box center [170, 87] width 44 height 16
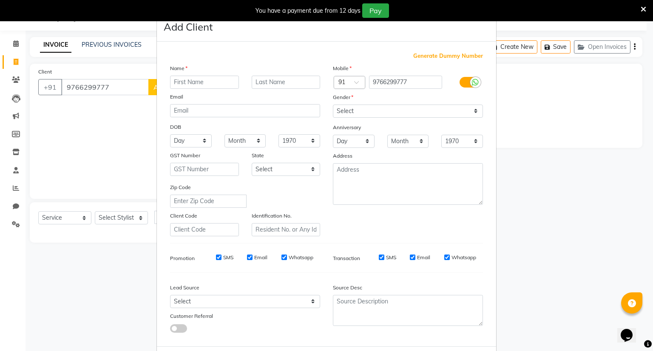
click at [182, 88] on input "text" at bounding box center [204, 82] width 69 height 13
type input "SHUHASH"
click at [257, 84] on input "text" at bounding box center [286, 82] width 69 height 13
type input "[PERSON_NAME]"
click at [340, 115] on select "Select [DEMOGRAPHIC_DATA] [DEMOGRAPHIC_DATA] Other Prefer Not To Say" at bounding box center [408, 111] width 150 height 13
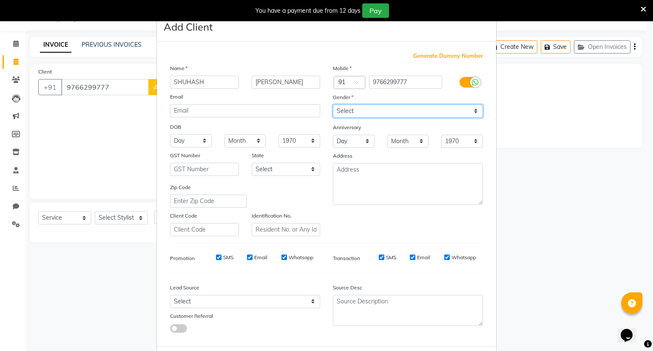
select select "[DEMOGRAPHIC_DATA]"
click at [333, 105] on select "Select [DEMOGRAPHIC_DATA] [DEMOGRAPHIC_DATA] Other Prefer Not To Say" at bounding box center [408, 111] width 150 height 13
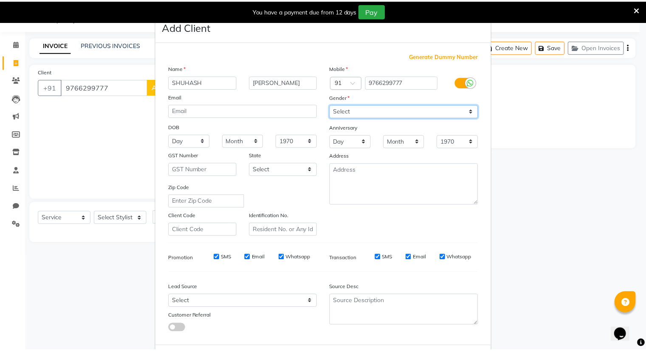
scroll to position [45, 0]
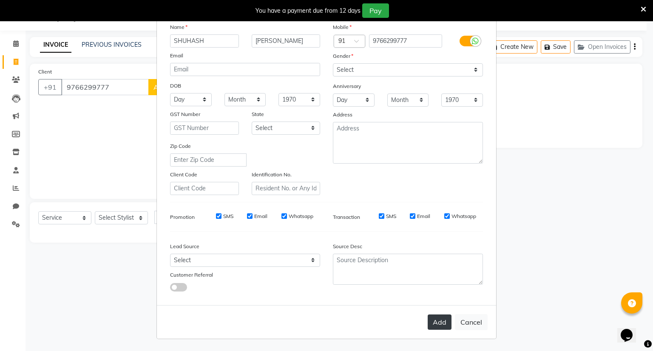
click at [436, 327] on button "Add" at bounding box center [439, 321] width 24 height 15
select select
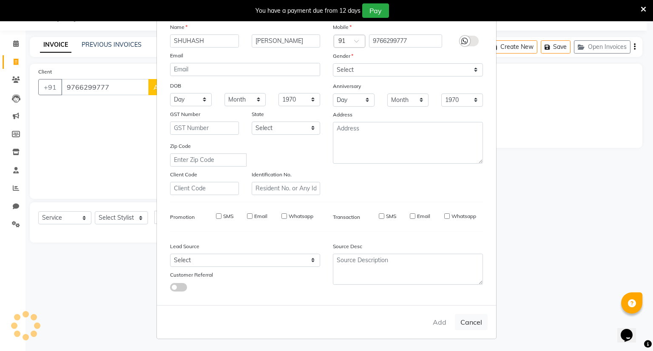
select select
checkbox input "false"
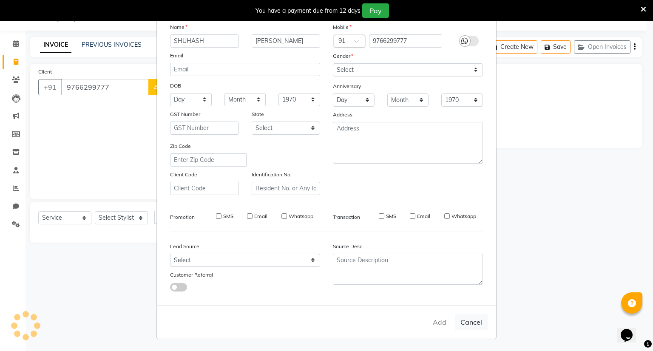
checkbox input "false"
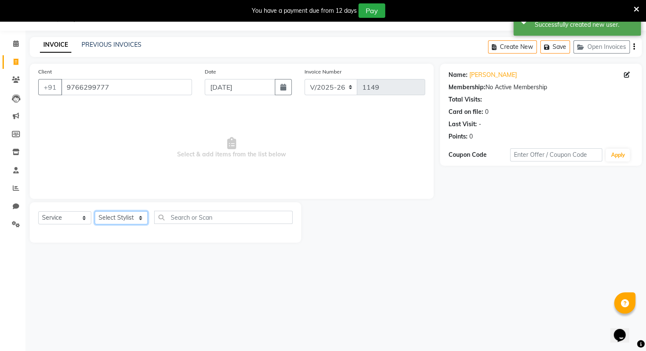
click at [130, 218] on select "Select Stylist Amrapali Bhumi OM [PERSON_NAME] [PERSON_NAME]" at bounding box center [121, 217] width 53 height 13
select select "83284"
click at [95, 212] on select "Select Stylist Amrapali Bhumi OM [PERSON_NAME] [PERSON_NAME]" at bounding box center [121, 217] width 53 height 13
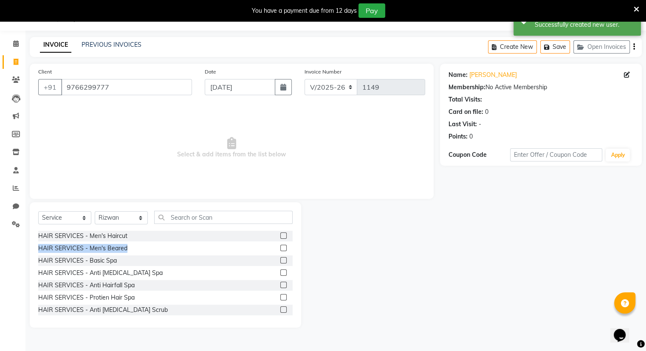
drag, startPoint x: 275, startPoint y: 237, endPoint x: 277, endPoint y: 250, distance: 13.7
click at [277, 250] on div "HAIR SERVICES - Men's Haircut HAIR SERVICES - Men's Beared HAIR SERVICES - Basi…" at bounding box center [165, 273] width 255 height 85
click at [280, 250] on label at bounding box center [283, 248] width 6 height 6
click at [280, 250] on input "checkbox" at bounding box center [283, 249] width 6 height 6
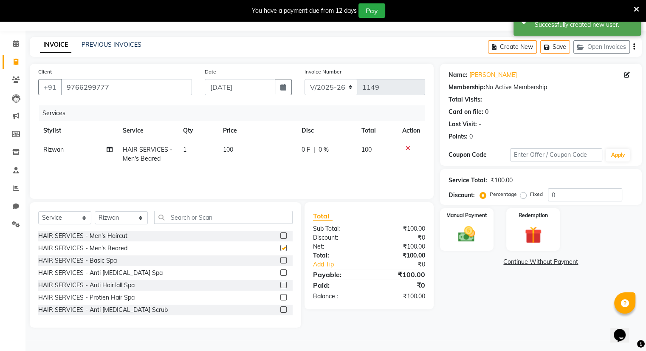
checkbox input "false"
click at [273, 234] on div "HAIR SERVICES - Men's Haircut" at bounding box center [165, 236] width 255 height 11
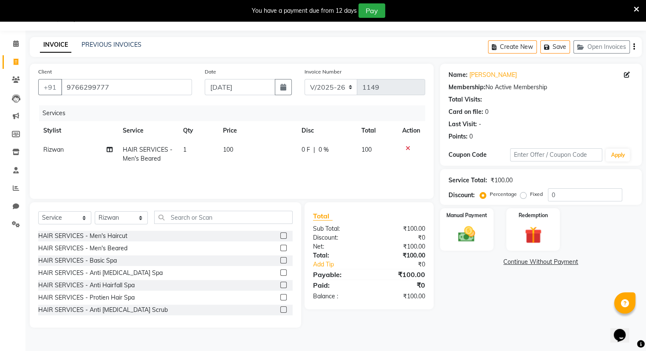
click at [280, 235] on label at bounding box center [283, 235] width 6 height 6
click at [280, 235] on input "checkbox" at bounding box center [283, 236] width 6 height 6
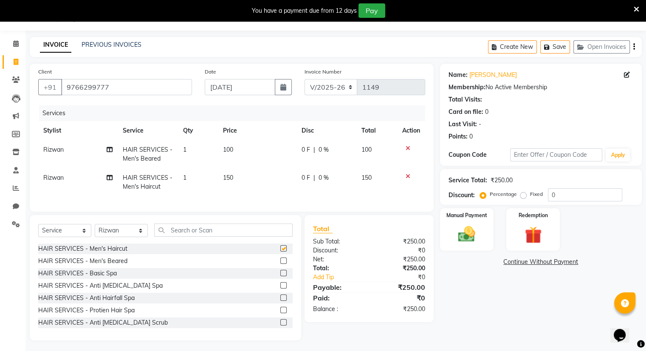
checkbox input "false"
click at [233, 179] on span "150" at bounding box center [228, 178] width 10 height 8
select select "83284"
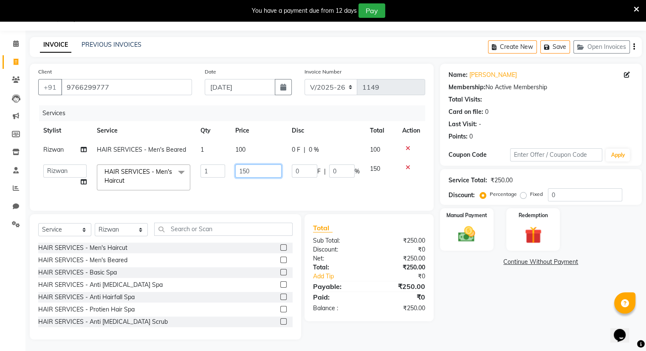
click at [248, 174] on input "150" at bounding box center [258, 170] width 46 height 13
type input "200"
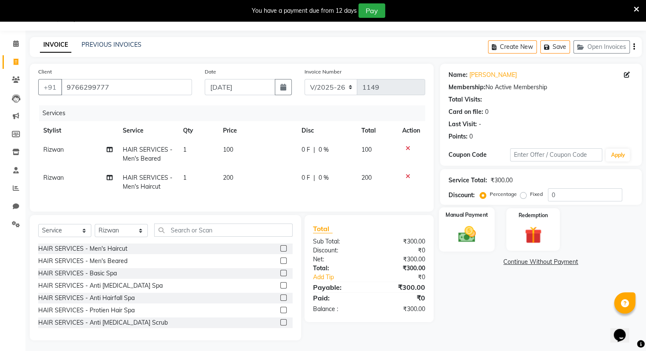
click at [464, 230] on img at bounding box center [466, 234] width 28 height 20
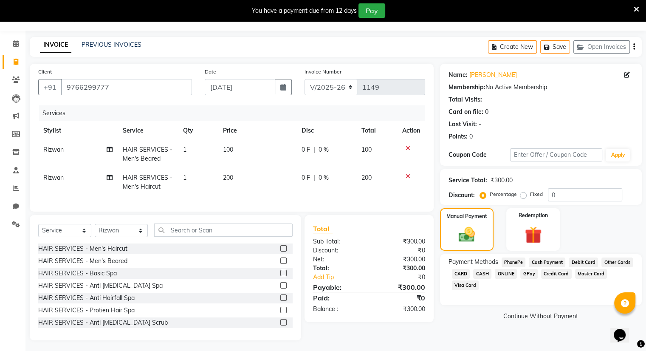
click at [527, 271] on span "GPay" at bounding box center [528, 274] width 17 height 10
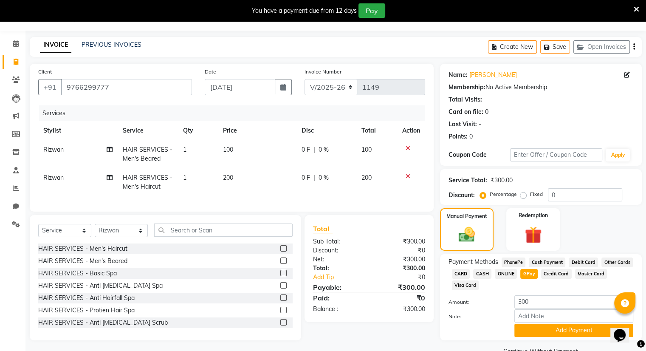
scroll to position [42, 0]
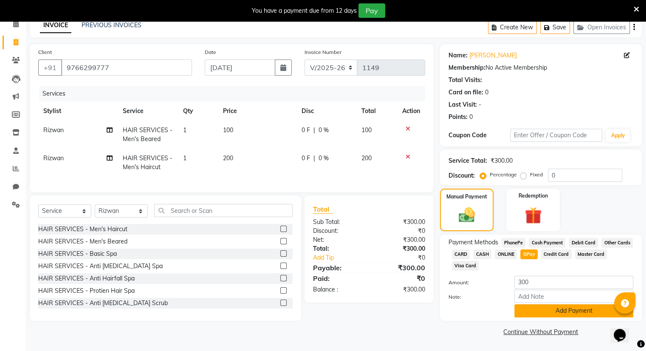
click at [532, 314] on button "Add Payment" at bounding box center [574, 310] width 119 height 13
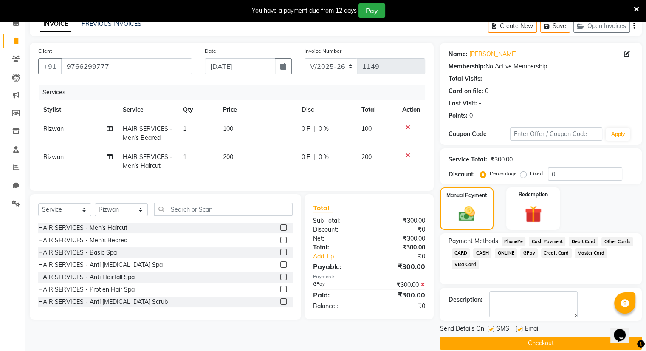
click at [533, 337] on button "Checkout" at bounding box center [541, 343] width 202 height 13
